Goal: Information Seeking & Learning: Learn about a topic

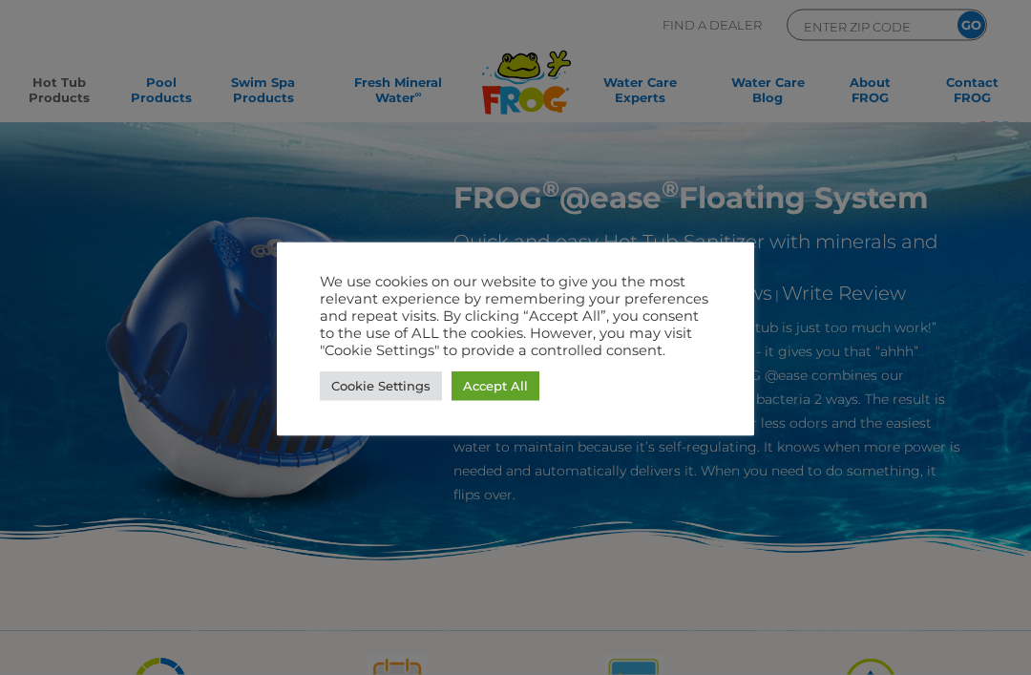
scroll to position [10, 0]
click at [505, 401] on link "Accept All" at bounding box center [495, 386] width 88 height 30
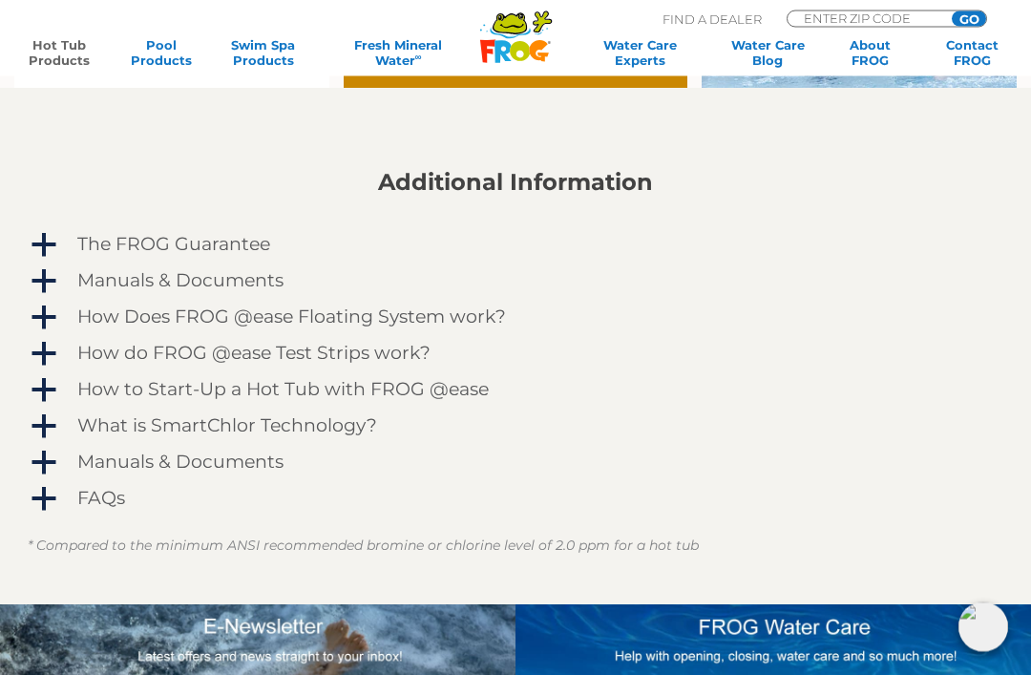
scroll to position [1494, 0]
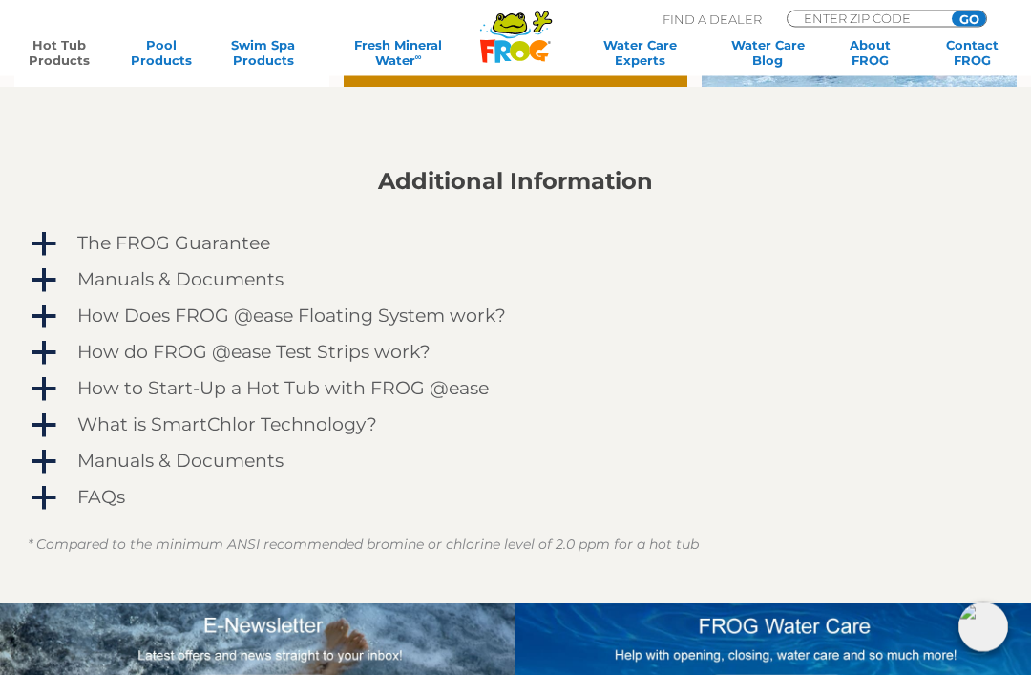
click at [222, 273] on h4 "Manuals & Documents" at bounding box center [180, 280] width 206 height 21
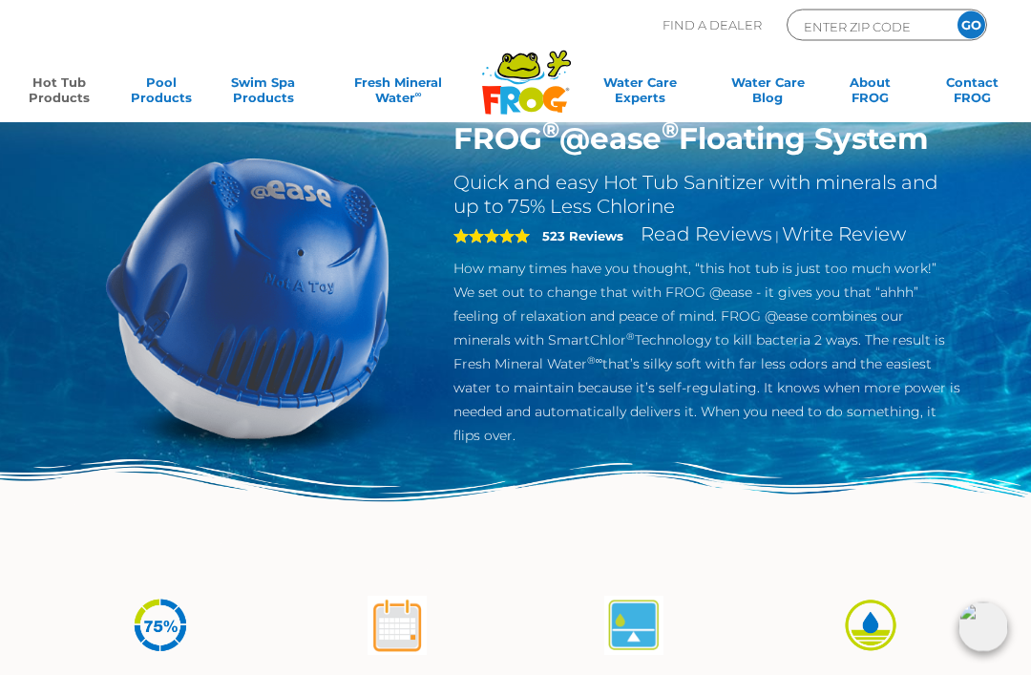
scroll to position [0, 0]
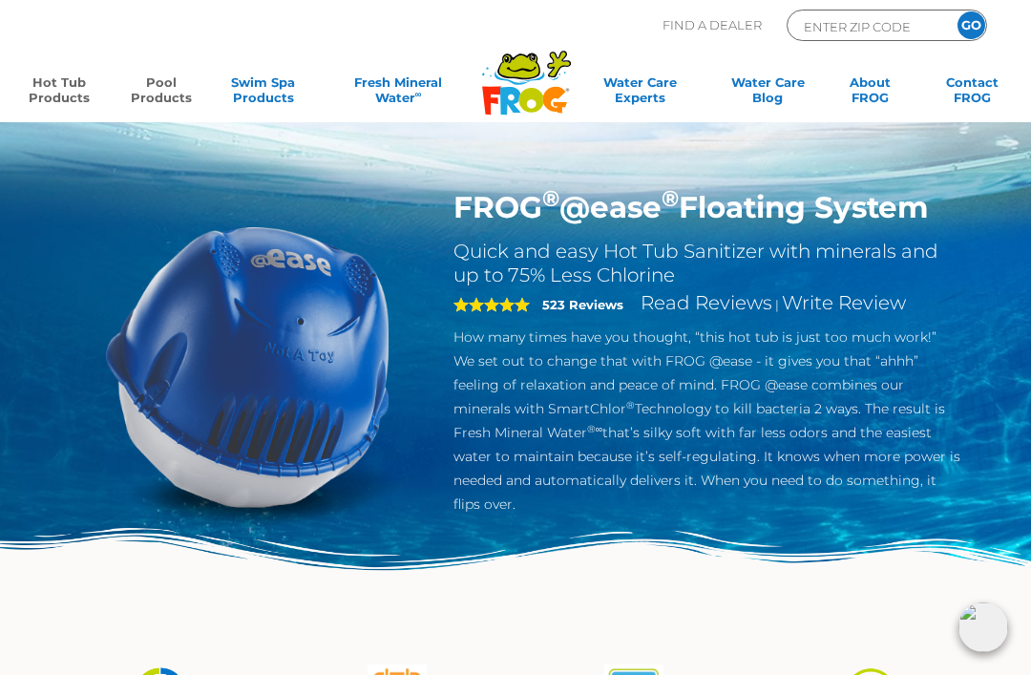
click at [165, 92] on link "Pool Products" at bounding box center [160, 93] width 79 height 38
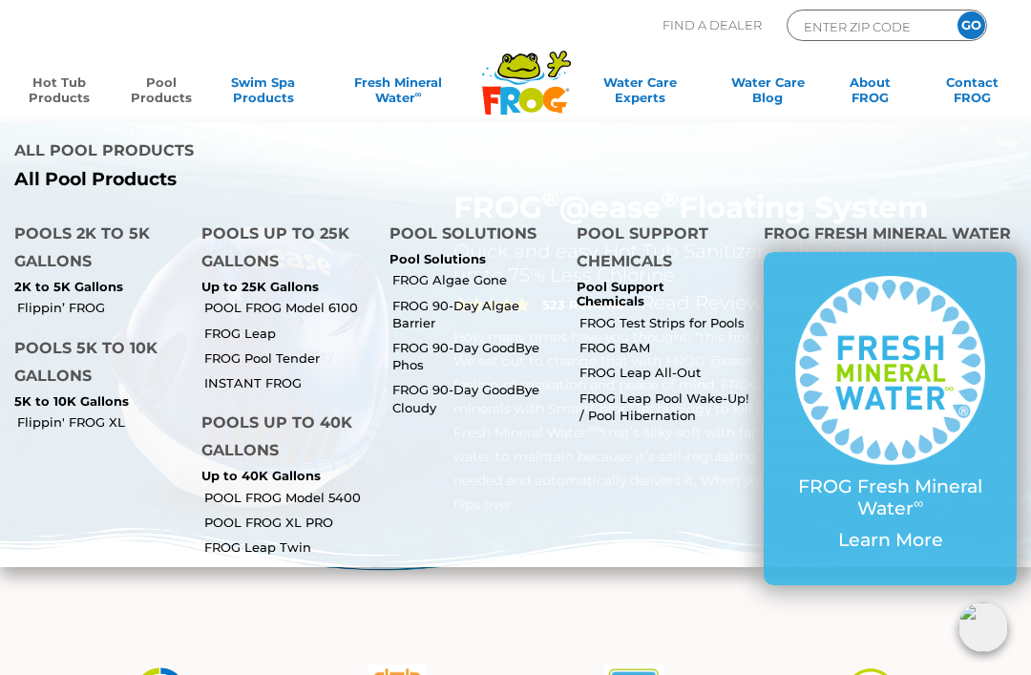
click at [65, 85] on link "Hot Tub Products" at bounding box center [58, 93] width 79 height 38
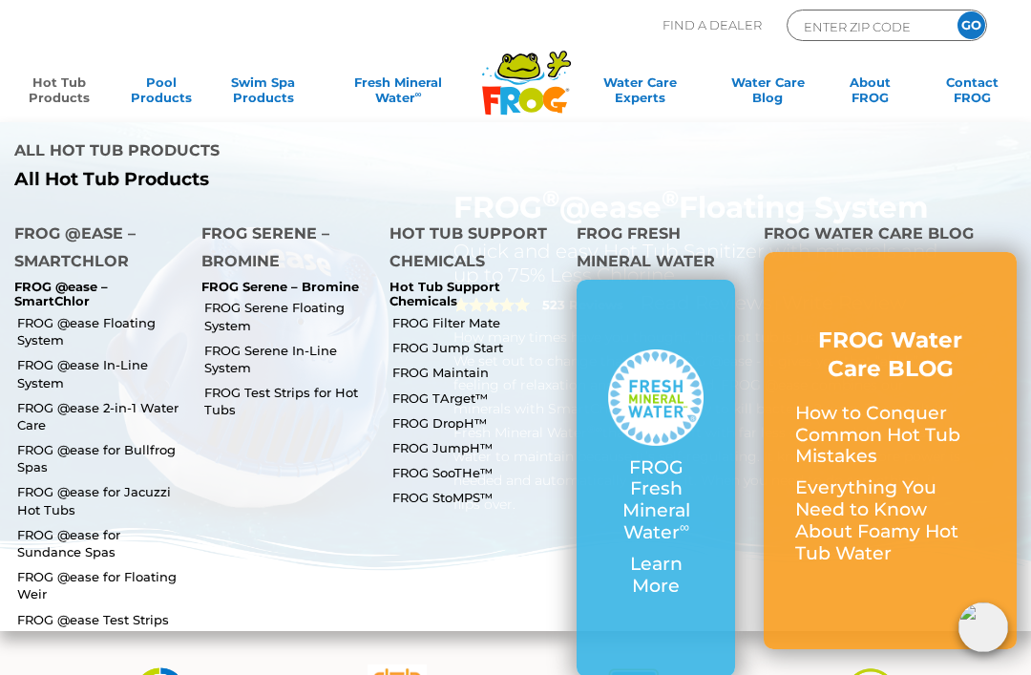
click at [449, 364] on link "FROG Maintain" at bounding box center [477, 372] width 170 height 17
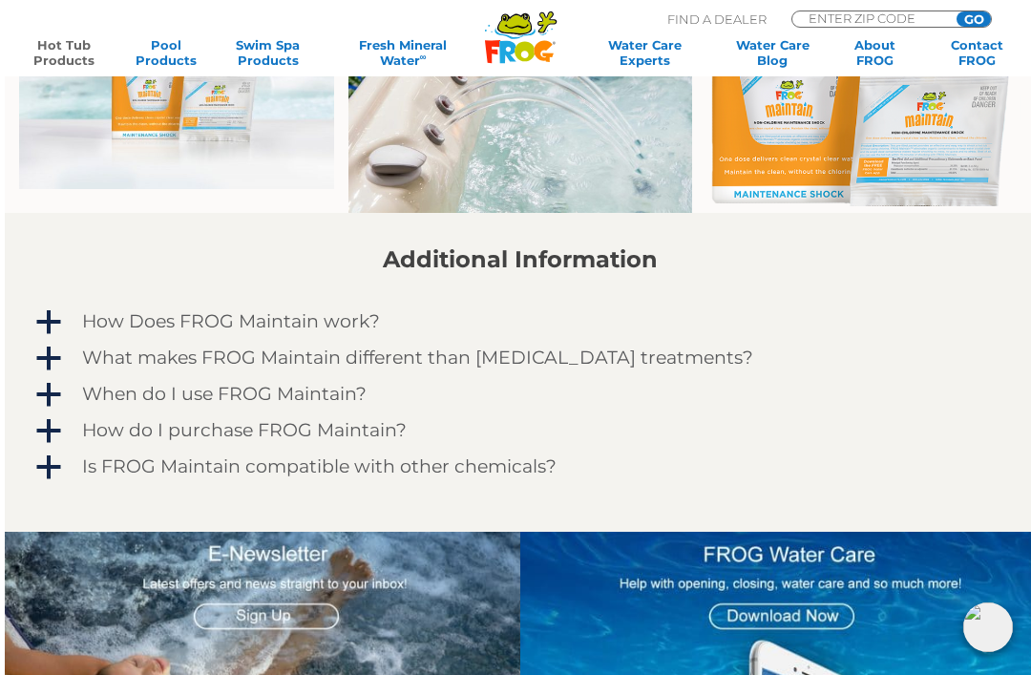
scroll to position [1196, 0]
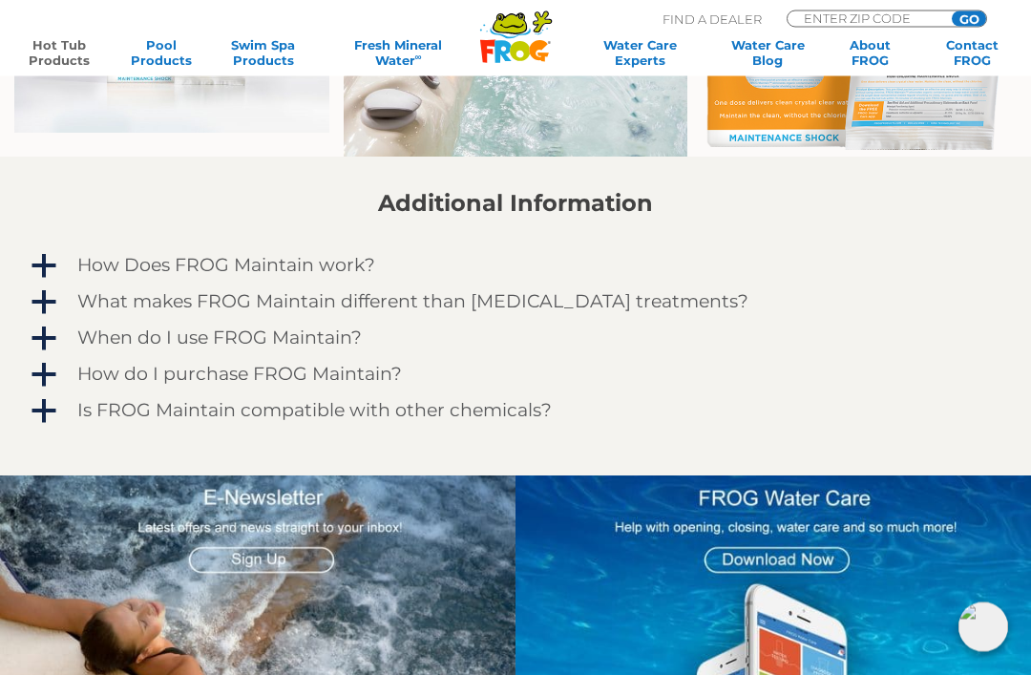
click at [300, 342] on h4 "When do I use FROG Maintain?" at bounding box center [219, 338] width 284 height 21
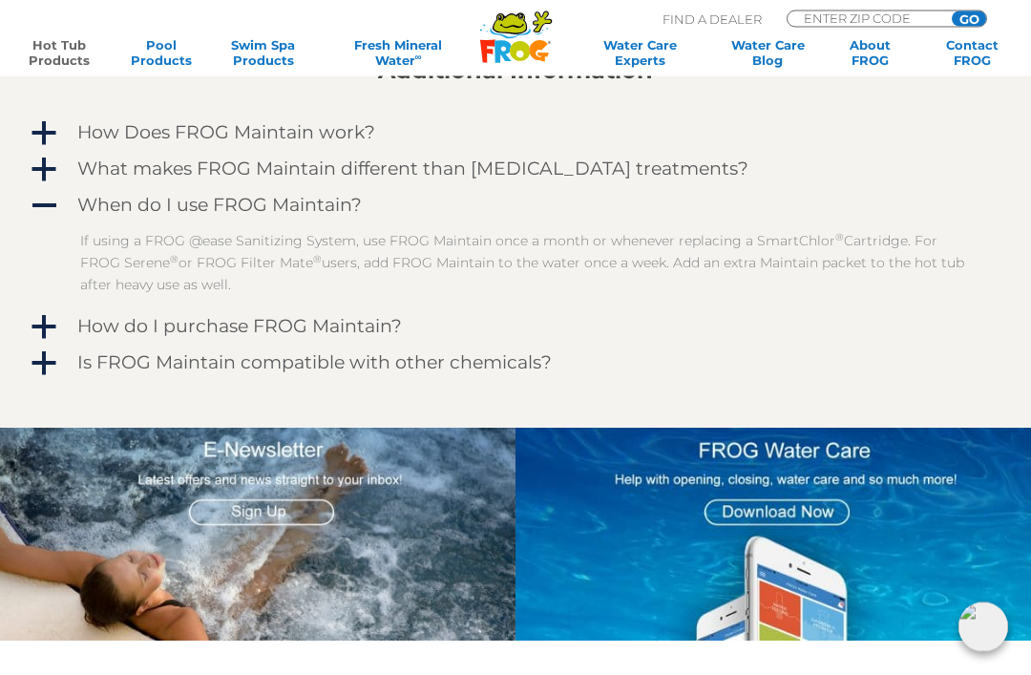
scroll to position [1382, 15]
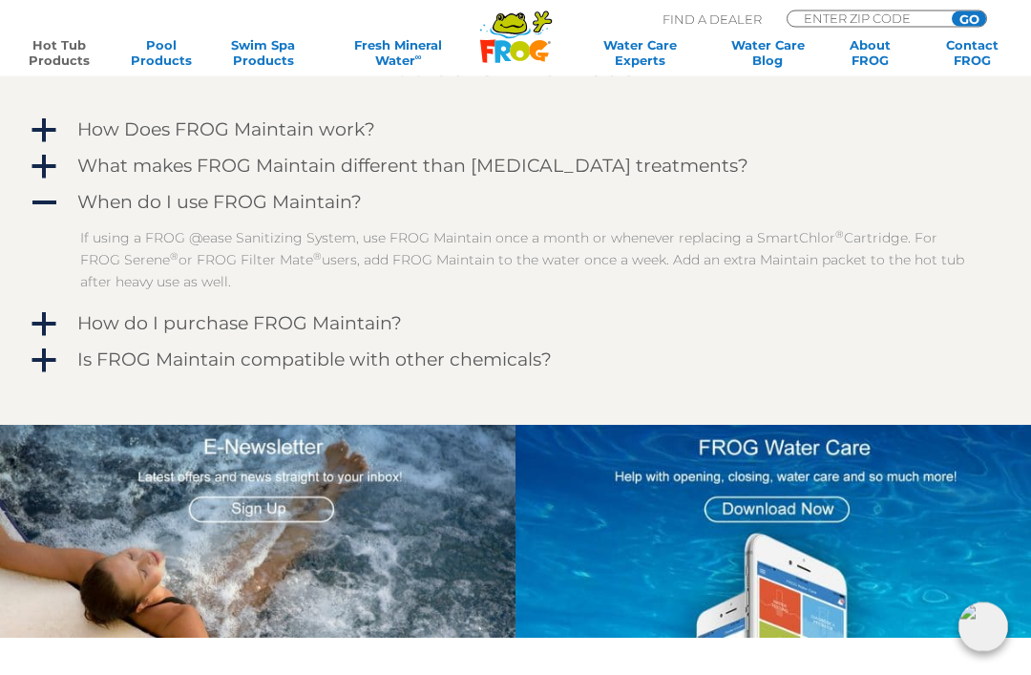
click at [320, 323] on h4 "How do I purchase FROG Maintain?" at bounding box center [239, 324] width 324 height 21
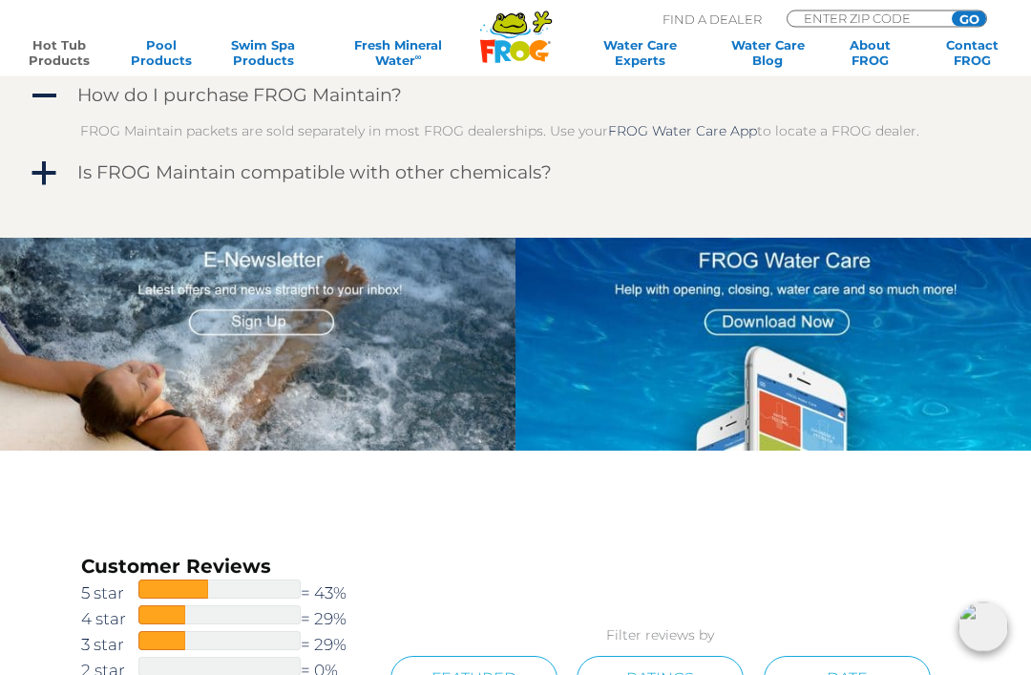
scroll to position [1611, 15]
click at [497, 170] on h4 "Is FROG Maintain compatible with other chemicals?" at bounding box center [314, 172] width 474 height 21
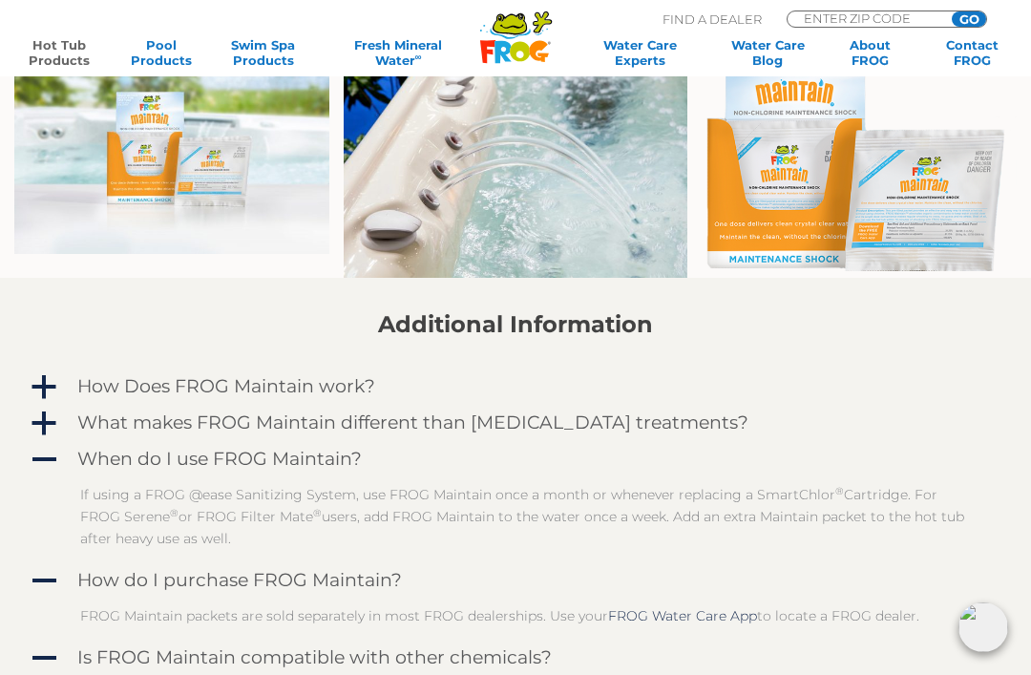
scroll to position [1124, 15]
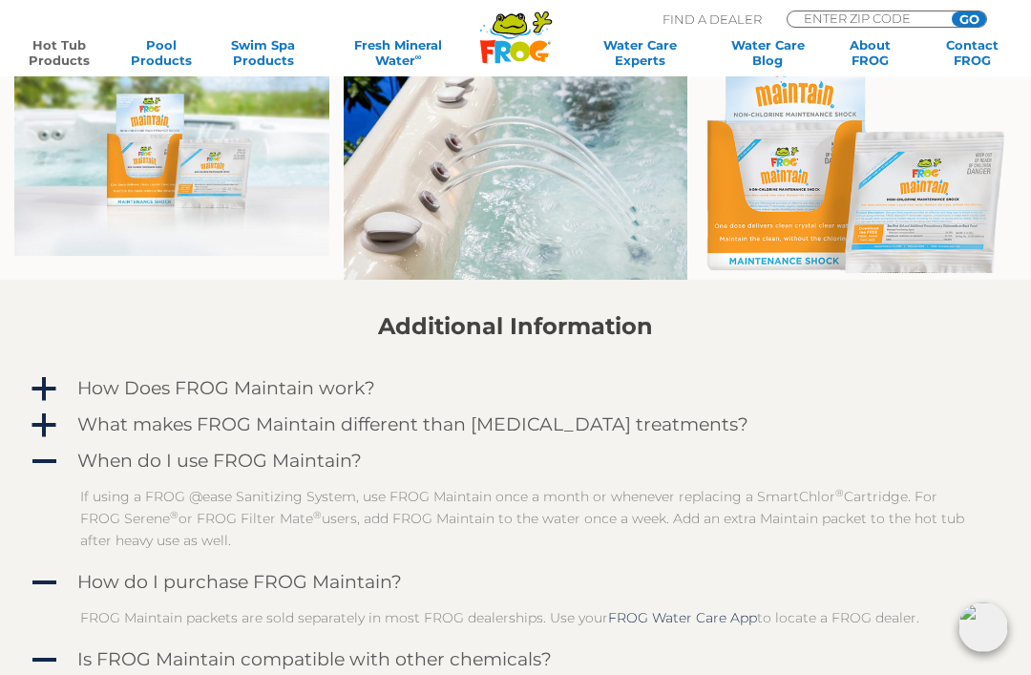
click at [322, 393] on h4 "How Does FROG Maintain work?" at bounding box center [226, 388] width 298 height 21
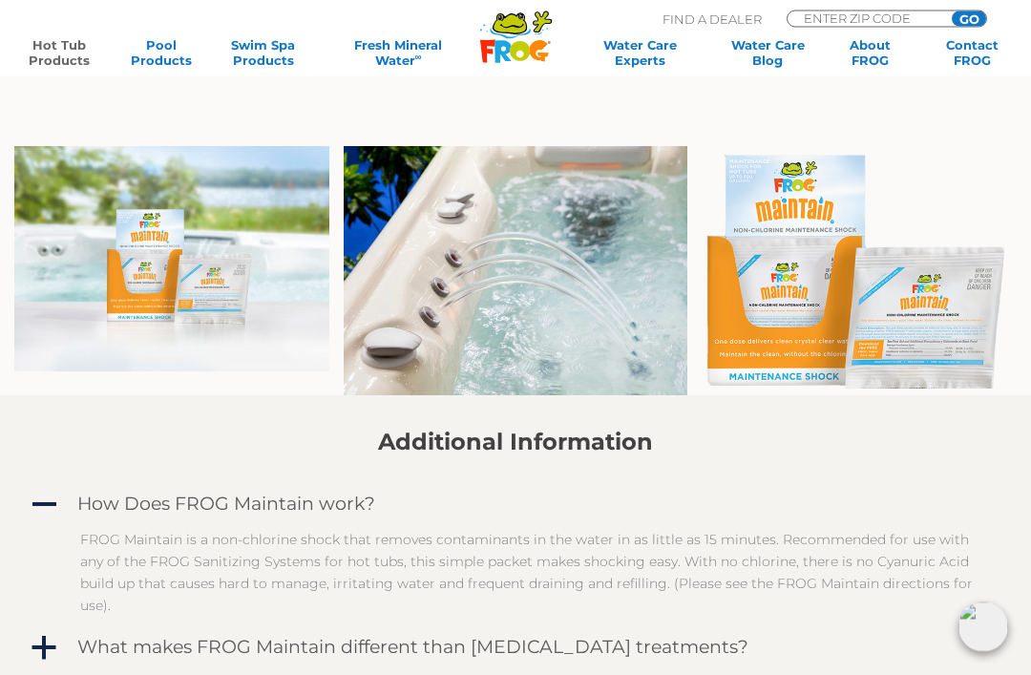
scroll to position [1001, 15]
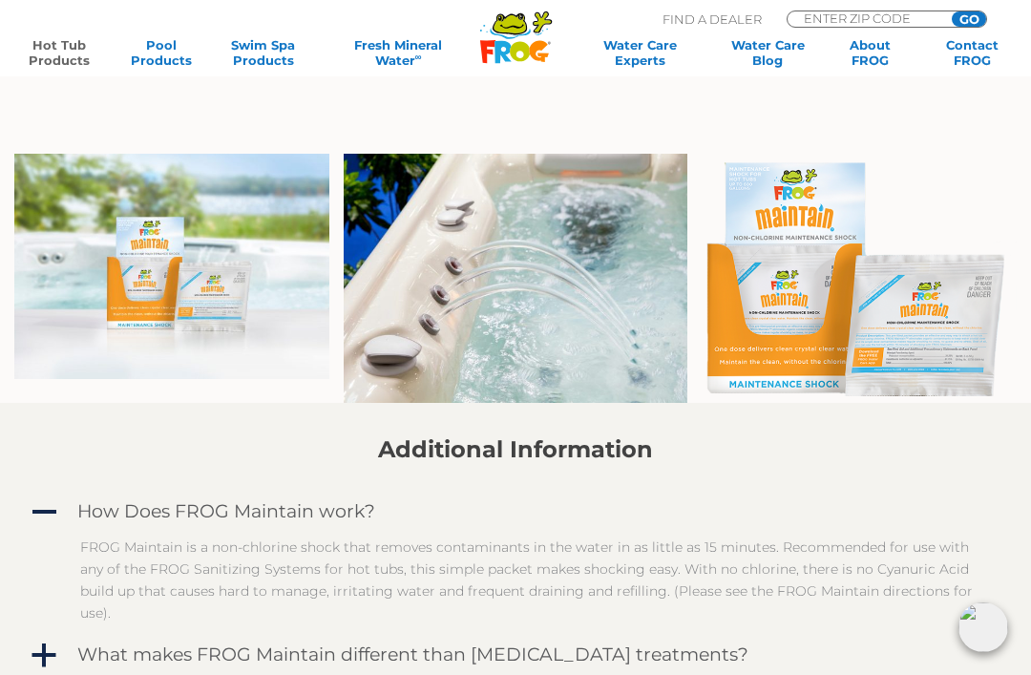
click at [68, 55] on link "Hot Tub Products" at bounding box center [58, 52] width 79 height 31
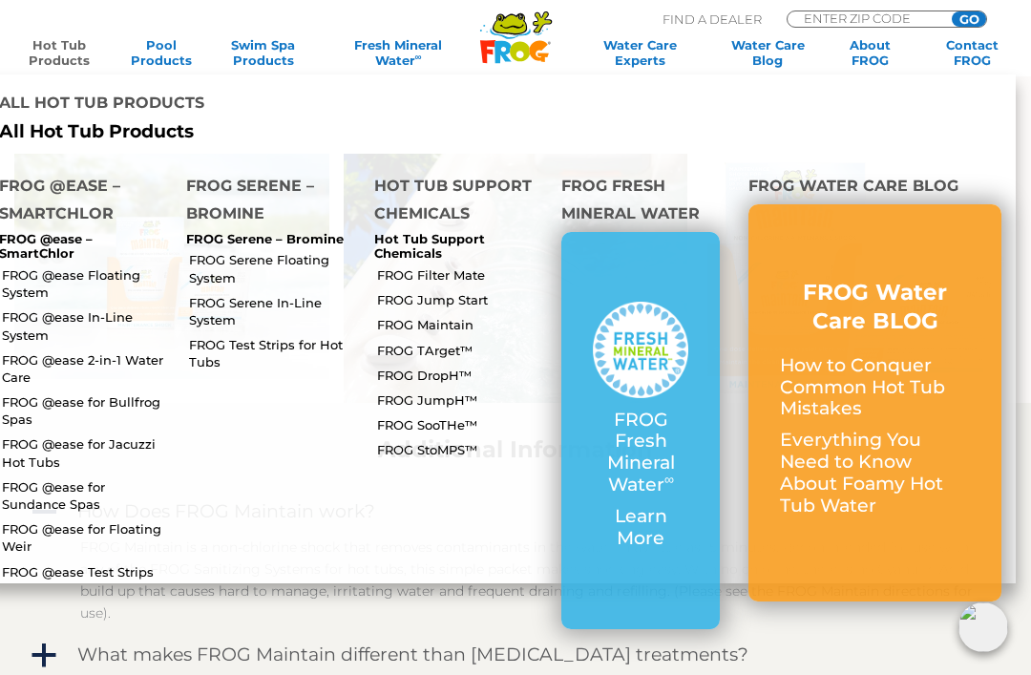
scroll to position [1001, 0]
click at [457, 291] on link "FROG Jump Start" at bounding box center [462, 299] width 170 height 17
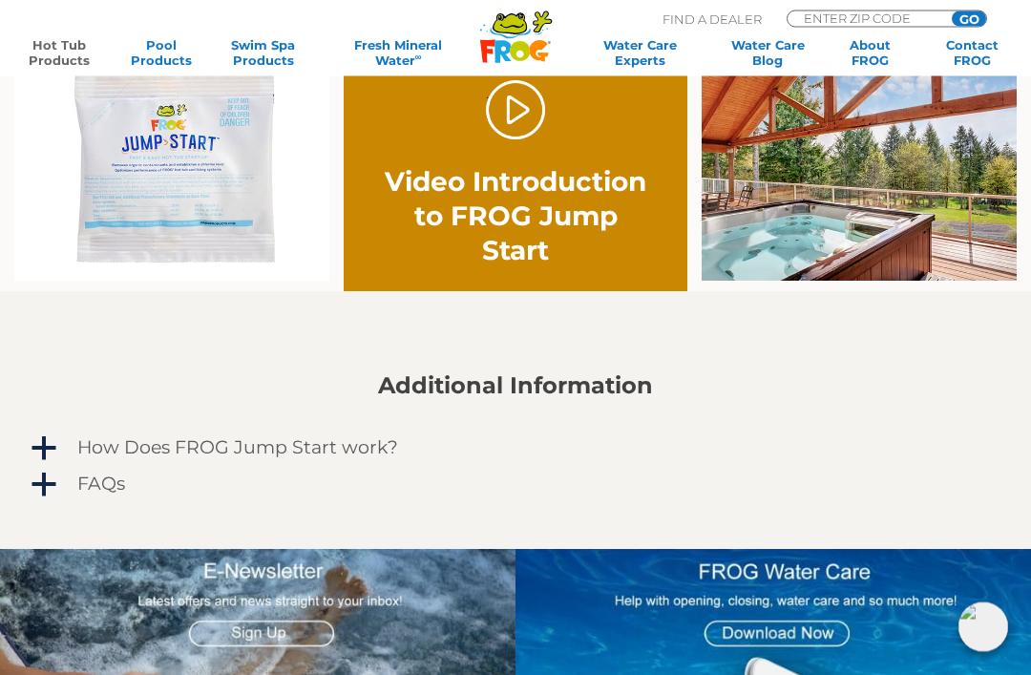
scroll to position [1101, 0]
click at [106, 481] on h4 "FAQs" at bounding box center [101, 483] width 48 height 21
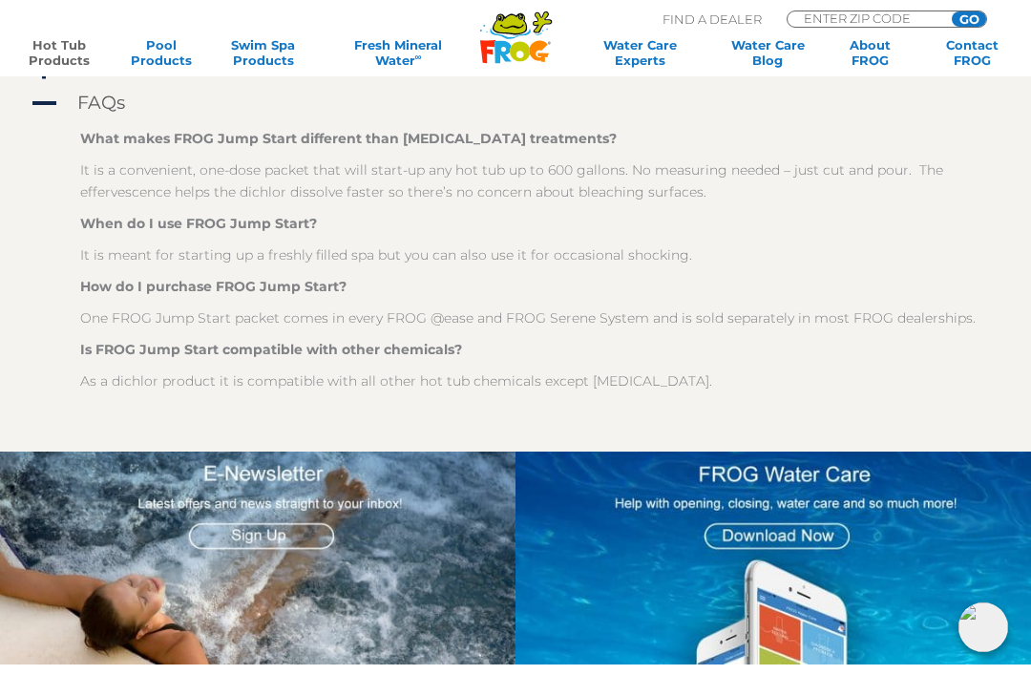
scroll to position [1481, 0]
